Goal: Navigation & Orientation: Find specific page/section

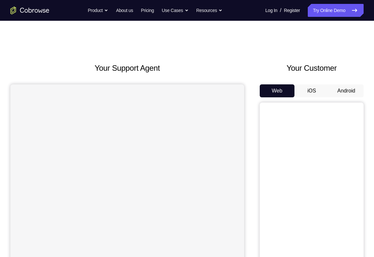
click at [342, 85] on button "Android" at bounding box center [346, 90] width 35 height 13
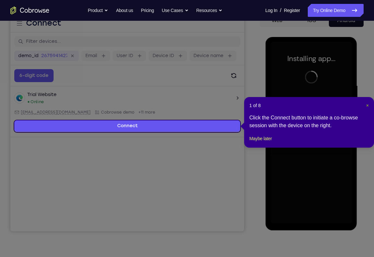
click at [368, 103] on span "×" at bounding box center [367, 105] width 3 height 5
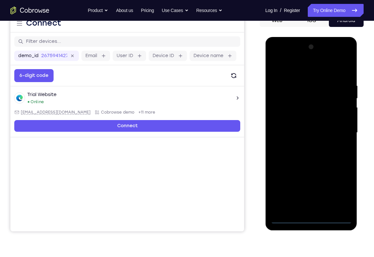
click at [316, 218] on div at bounding box center [311, 133] width 82 height 182
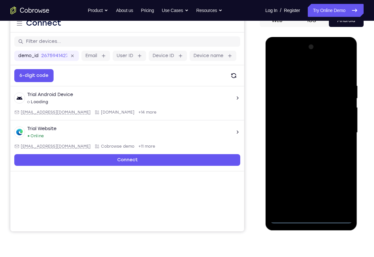
click at [336, 185] on div at bounding box center [311, 133] width 82 height 182
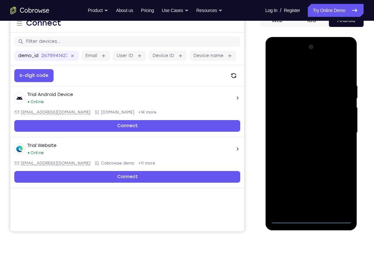
click at [336, 185] on div at bounding box center [311, 133] width 82 height 182
click at [340, 190] on div at bounding box center [311, 133] width 82 height 182
click at [278, 58] on div at bounding box center [311, 133] width 82 height 182
click at [309, 97] on div at bounding box center [311, 133] width 82 height 182
click at [301, 82] on div at bounding box center [311, 133] width 82 height 182
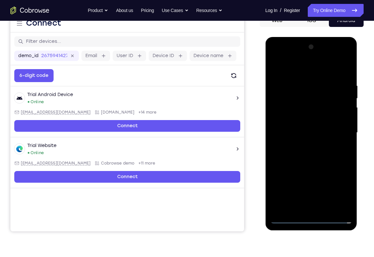
click at [304, 101] on div at bounding box center [311, 133] width 82 height 182
click at [309, 116] on div at bounding box center [311, 133] width 82 height 182
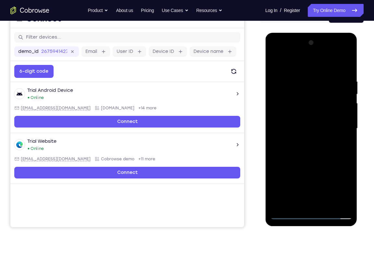
scroll to position [75, 0]
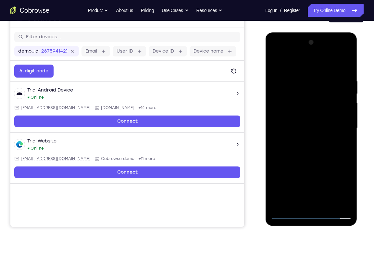
drag, startPoint x: 333, startPoint y: 120, endPoint x: 324, endPoint y: 73, distance: 48.0
click at [324, 73] on div at bounding box center [311, 128] width 82 height 182
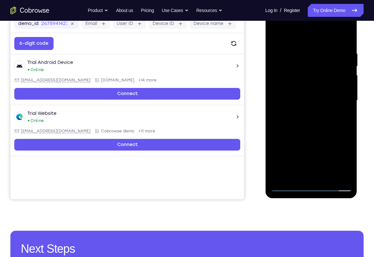
scroll to position [103, 0]
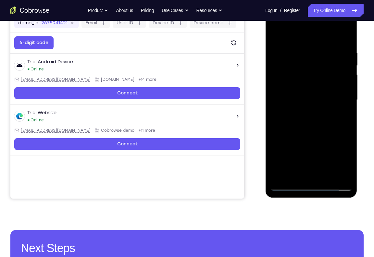
drag, startPoint x: 285, startPoint y: 112, endPoint x: 286, endPoint y: 44, distance: 67.2
click at [286, 44] on div at bounding box center [311, 100] width 82 height 182
click at [291, 101] on div at bounding box center [311, 100] width 82 height 182
click at [308, 80] on div at bounding box center [311, 100] width 82 height 182
click at [324, 166] on div at bounding box center [311, 100] width 82 height 182
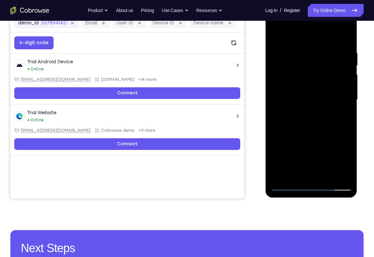
click at [324, 166] on div at bounding box center [311, 100] width 82 height 182
